Goal: Find specific page/section: Find specific page/section

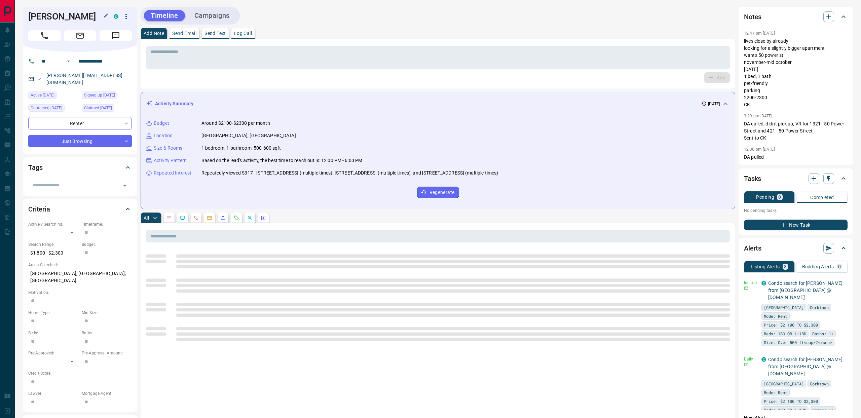
click at [73, 17] on h1 "[PERSON_NAME]" at bounding box center [65, 16] width 75 height 11
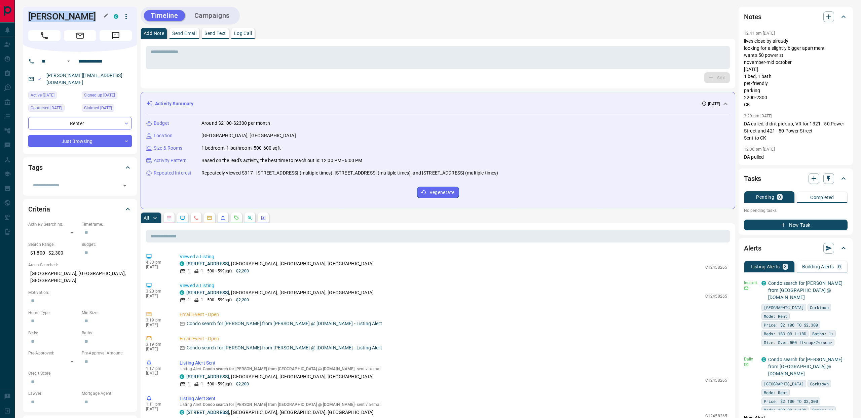
copy div "[PERSON_NAME] C"
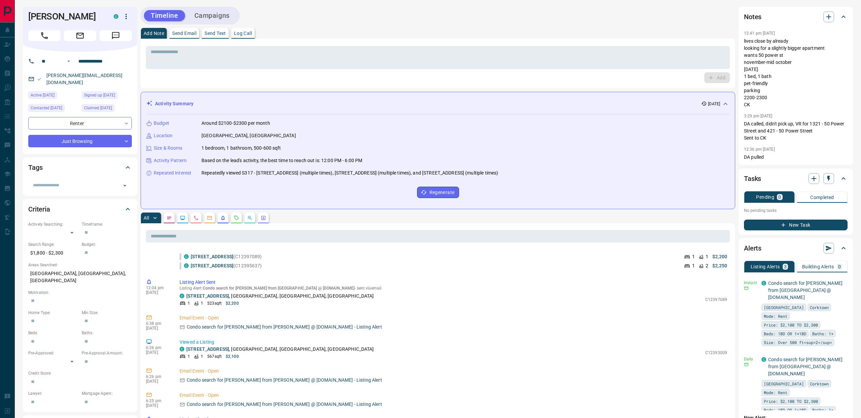
scroll to position [2046, 0]
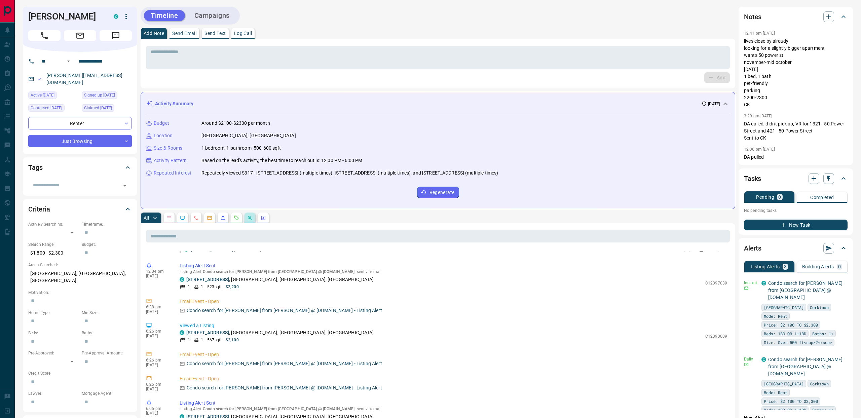
click at [253, 216] on button "button" at bounding box center [250, 218] width 11 height 11
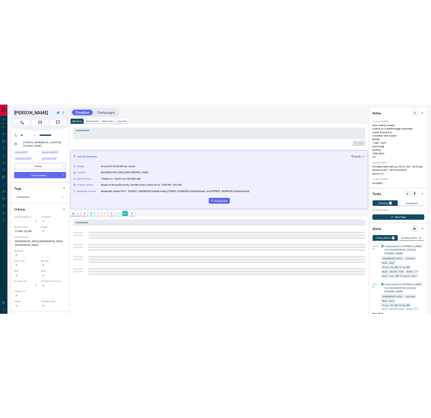
scroll to position [0, 0]
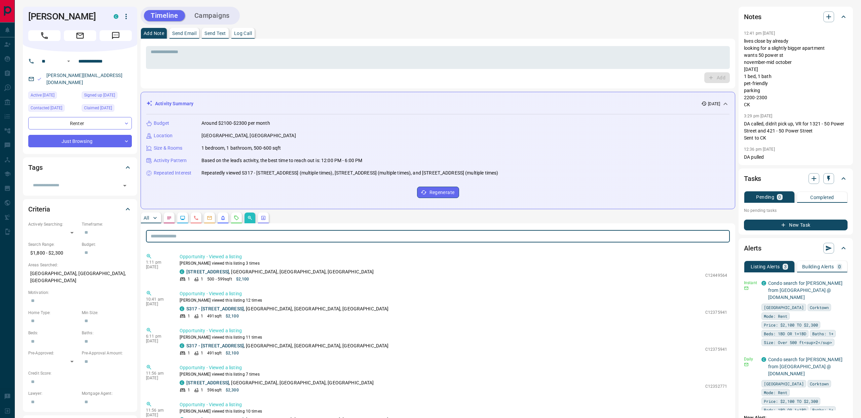
click at [231, 240] on input "text" at bounding box center [438, 236] width 584 height 12
type input "*****"
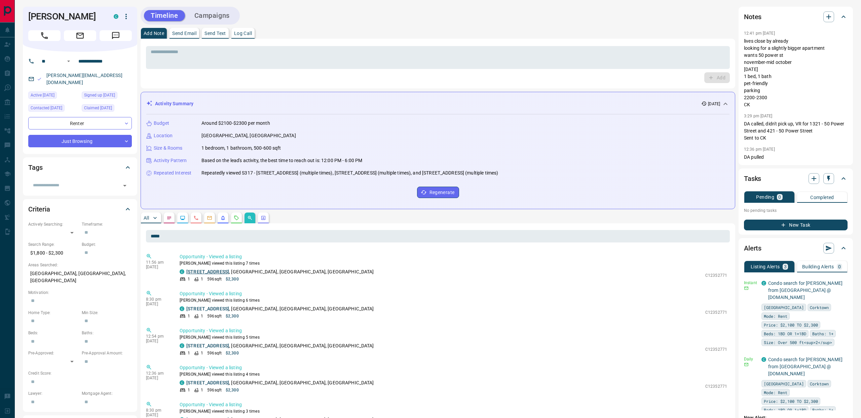
click at [224, 274] on link "[STREET_ADDRESS]" at bounding box center [207, 271] width 43 height 5
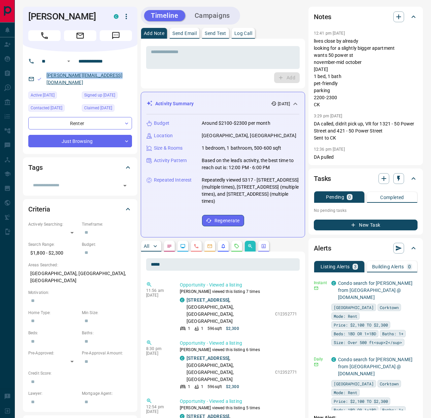
copy link "[PERSON_NAME][EMAIL_ADDRESS][DOMAIN_NAME]"
click at [32, 20] on h1 "[PERSON_NAME]" at bounding box center [65, 16] width 75 height 11
copy h1 "[PERSON_NAME]"
